Goal: Find specific page/section: Find specific page/section

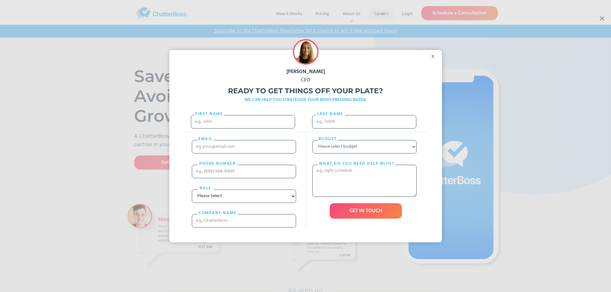
click at [374, 11] on div "[PERSON_NAME] CEO Ready to get things off your plate? WE CAN HELP YOU STRATEGIZ…" at bounding box center [305, 146] width 611 height 292
click at [435, 58] on div "x" at bounding box center [435, 55] width 14 height 10
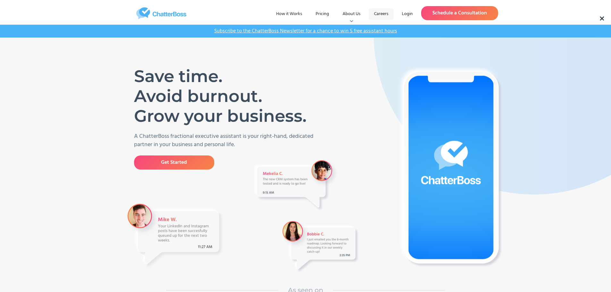
click at [376, 15] on link "Careers" at bounding box center [381, 14] width 25 height 12
click at [384, 16] on link "Careers" at bounding box center [381, 14] width 25 height 12
